Goal: Task Accomplishment & Management: Manage account settings

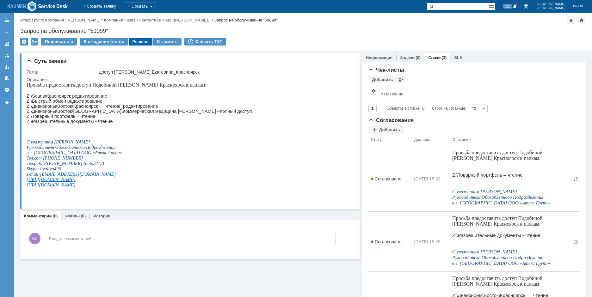
click at [135, 42] on div "Решено" at bounding box center [141, 42] width 24 height 8
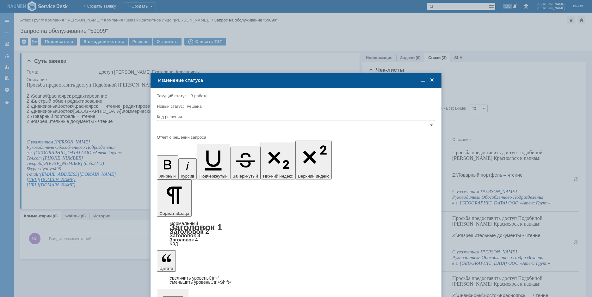
click at [210, 126] on input "text" at bounding box center [296, 125] width 278 height 10
click at [180, 169] on span "Решено" at bounding box center [296, 168] width 270 height 5
type input "Решено"
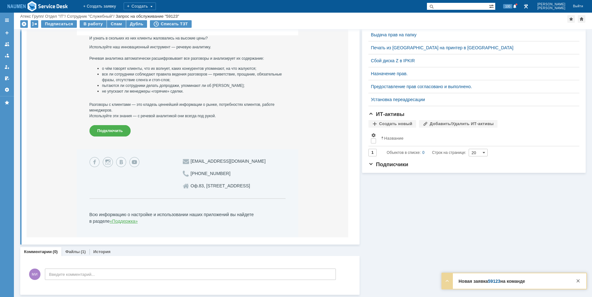
scroll to position [221, 0]
click at [75, 246] on div "Суть заявки Редактировать Тема: Запись разговора 22.09.2025 11:36:23 Моргунов В…" at bounding box center [190, 51] width 340 height 487
click at [77, 251] on link "Файлы" at bounding box center [72, 251] width 15 height 5
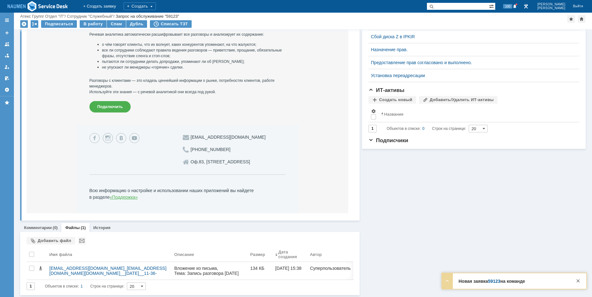
scroll to position [246, 0]
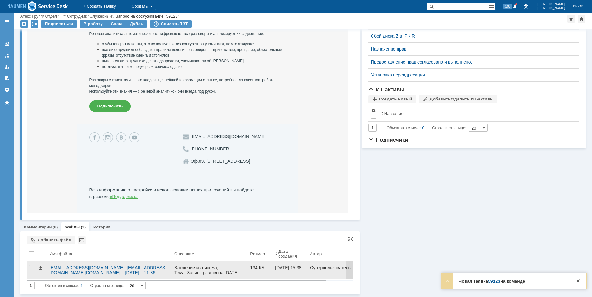
click at [94, 266] on div "sip_v.morgunov@atex.mangosip.ru__sip_i.murzin@atex.mangosip.ru__2025.09.22__11-…" at bounding box center [109, 270] width 120 height 10
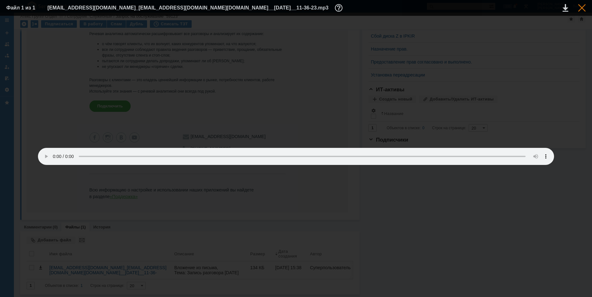
click at [585, 5] on div at bounding box center [582, 8] width 8 height 8
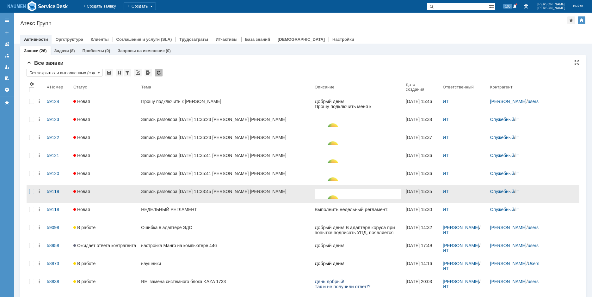
click at [32, 194] on div at bounding box center [31, 191] width 5 height 5
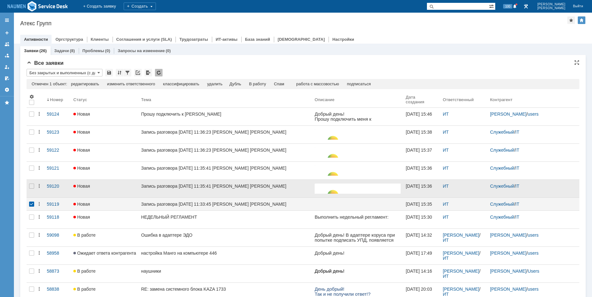
click at [33, 183] on div at bounding box center [32, 189] width 10 height 18
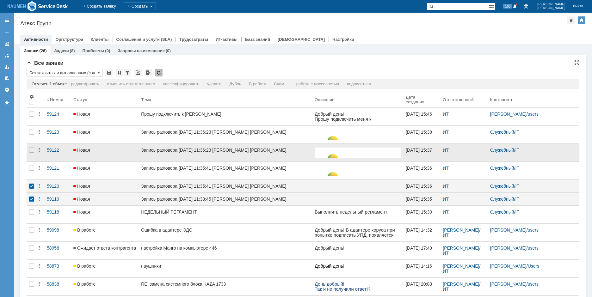
drag, startPoint x: 33, startPoint y: 170, endPoint x: 33, endPoint y: 159, distance: 10.4
click at [33, 170] on div at bounding box center [31, 168] width 5 height 5
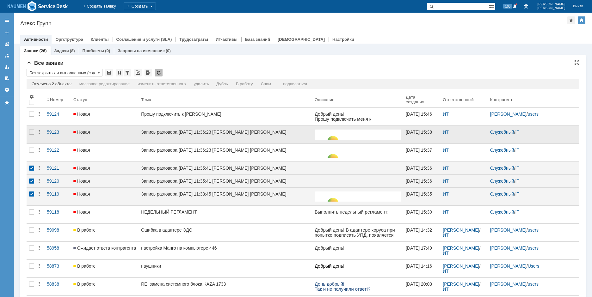
click at [33, 142] on div at bounding box center [32, 135] width 10 height 18
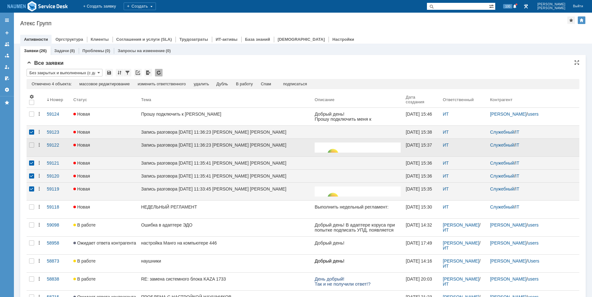
click at [33, 154] on div at bounding box center [32, 148] width 10 height 18
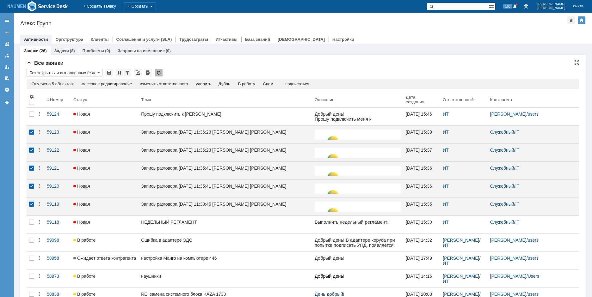
click at [270, 84] on div "Спам" at bounding box center [268, 84] width 10 height 5
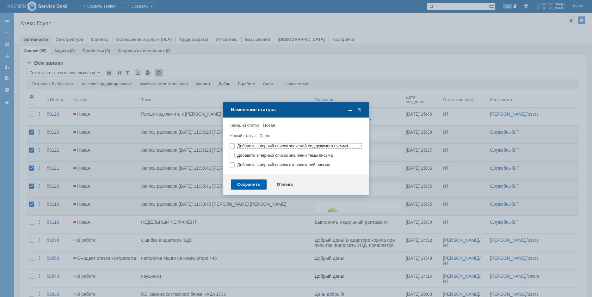
click at [251, 187] on div "Сохранить" at bounding box center [249, 185] width 36 height 10
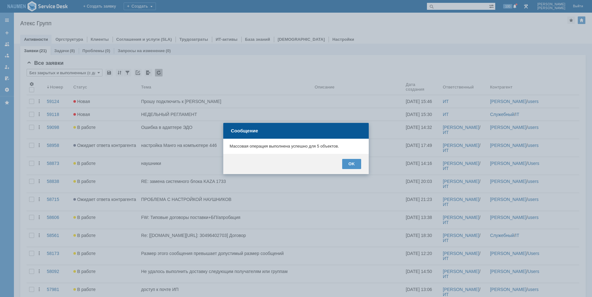
click at [353, 169] on div "OK" at bounding box center [296, 164] width 146 height 20
click at [352, 168] on div "OK" at bounding box center [351, 164] width 19 height 10
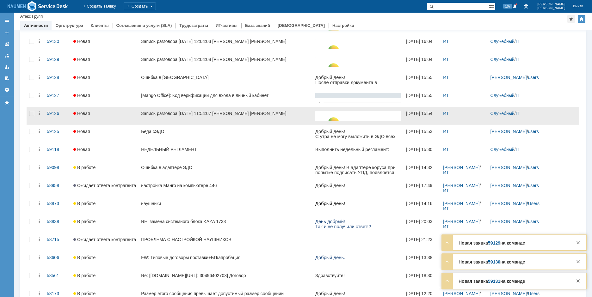
scroll to position [63, 0]
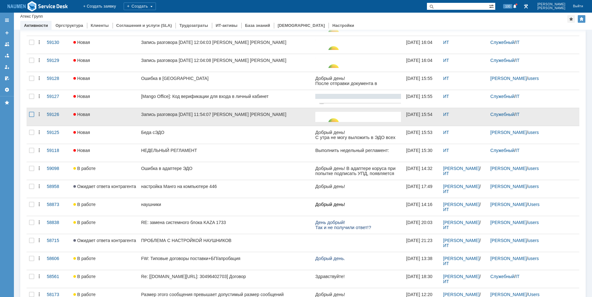
click at [32, 112] on div at bounding box center [31, 114] width 5 height 5
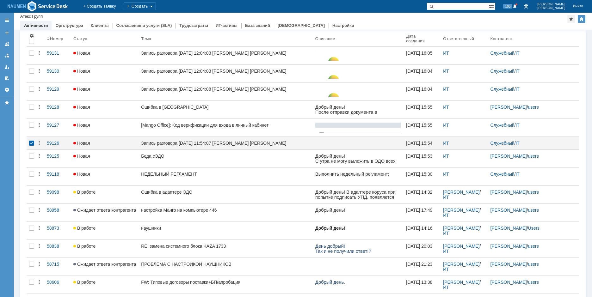
scroll to position [0, 0]
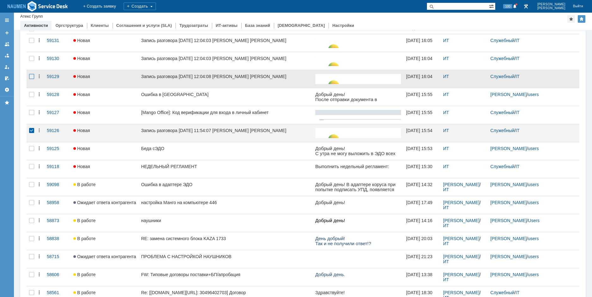
click at [30, 76] on div at bounding box center [31, 76] width 5 height 5
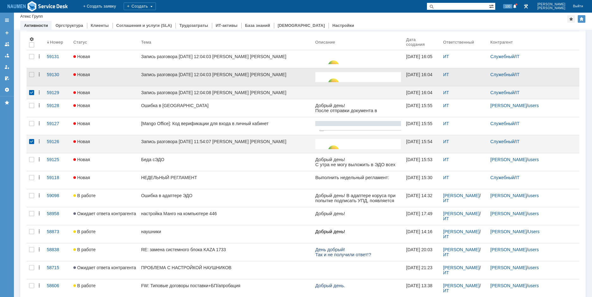
click at [31, 72] on div at bounding box center [32, 77] width 10 height 18
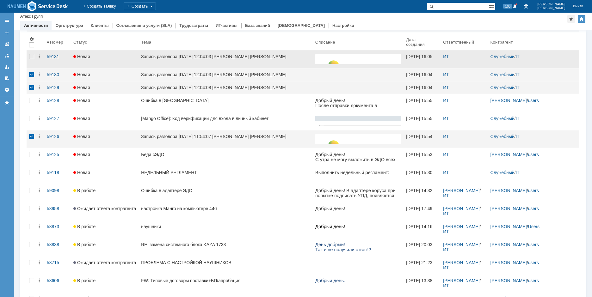
click at [33, 60] on div at bounding box center [32, 59] width 10 height 18
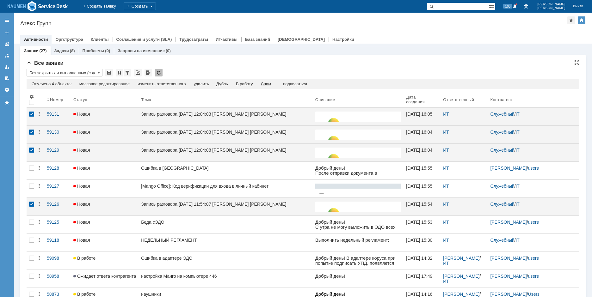
click at [269, 84] on div "Спам" at bounding box center [266, 84] width 10 height 5
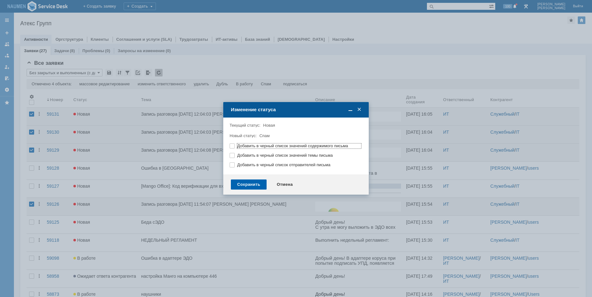
click at [263, 187] on div "Сохранить" at bounding box center [249, 185] width 36 height 10
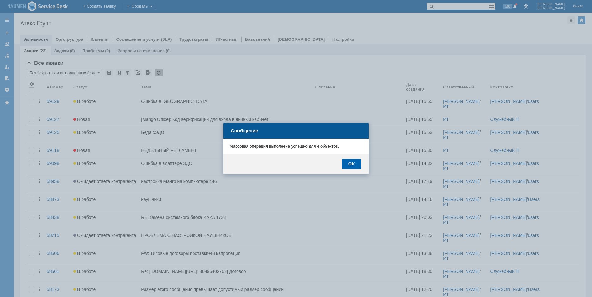
click at [353, 162] on div "OK" at bounding box center [351, 164] width 19 height 10
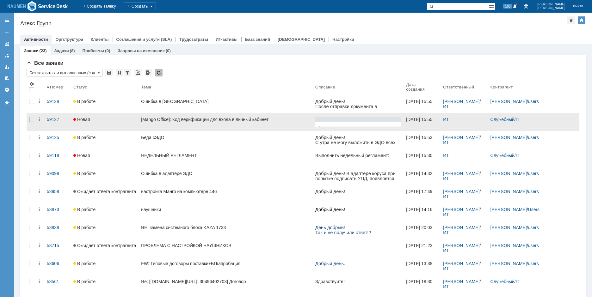
click at [32, 119] on div at bounding box center [31, 119] width 5 height 5
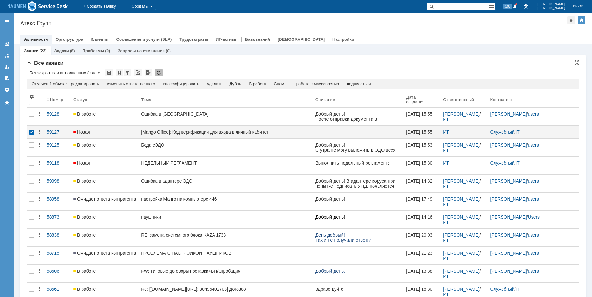
click at [284, 83] on div "Спам" at bounding box center [279, 84] width 10 height 5
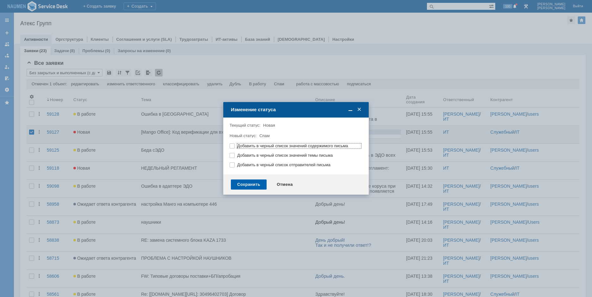
click at [257, 181] on div "Сохранить" at bounding box center [249, 185] width 36 height 10
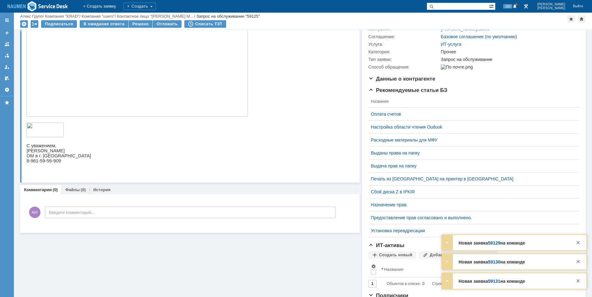
scroll to position [97, 0]
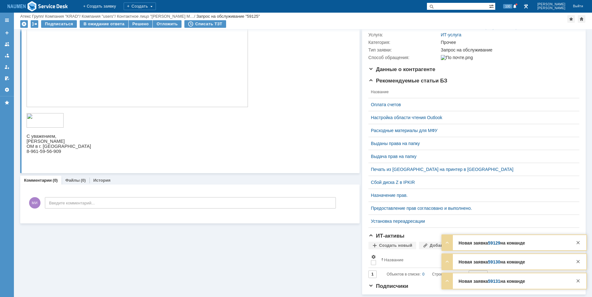
click at [53, 86] on img at bounding box center [138, 45] width 222 height 125
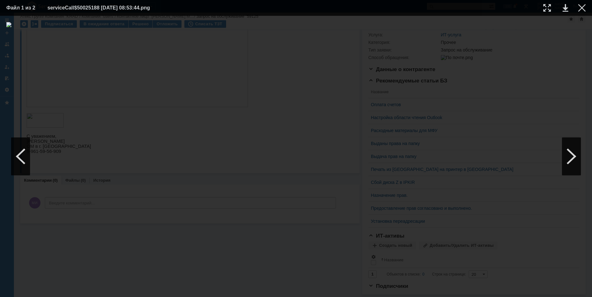
click at [47, 244] on div at bounding box center [296, 156] width 580 height 269
click at [580, 9] on div at bounding box center [582, 8] width 8 height 8
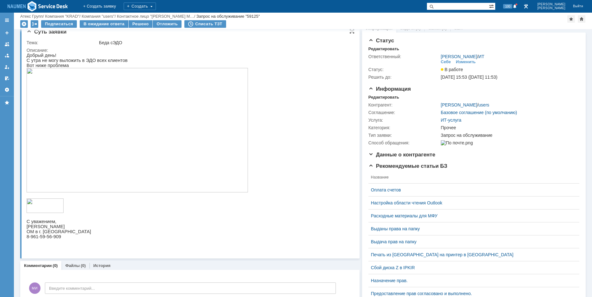
scroll to position [0, 0]
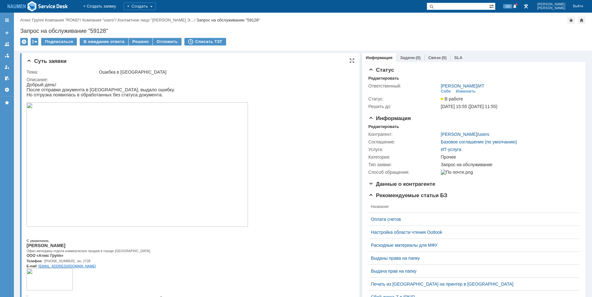
click at [139, 159] on img at bounding box center [138, 165] width 222 height 125
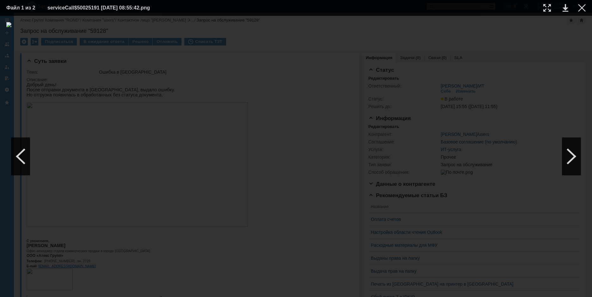
click at [32, 211] on div at bounding box center [296, 156] width 580 height 269
